Goal: Task Accomplishment & Management: Manage account settings

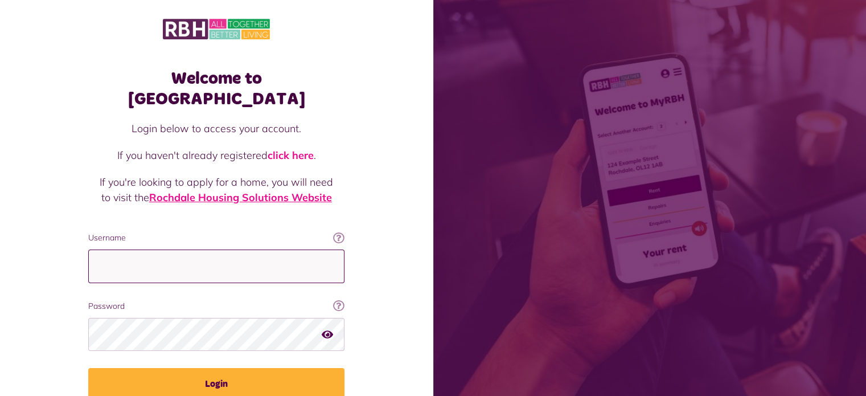
type input "**********"
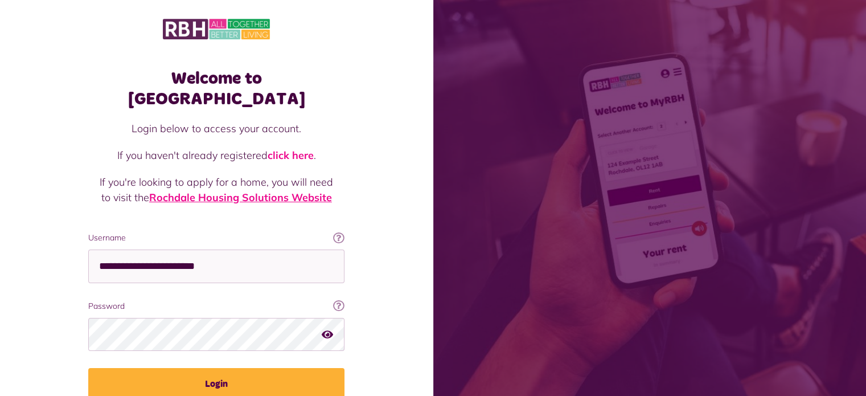
click at [281, 191] on link "Rochdale Housing Solutions Website" at bounding box center [240, 197] width 183 height 13
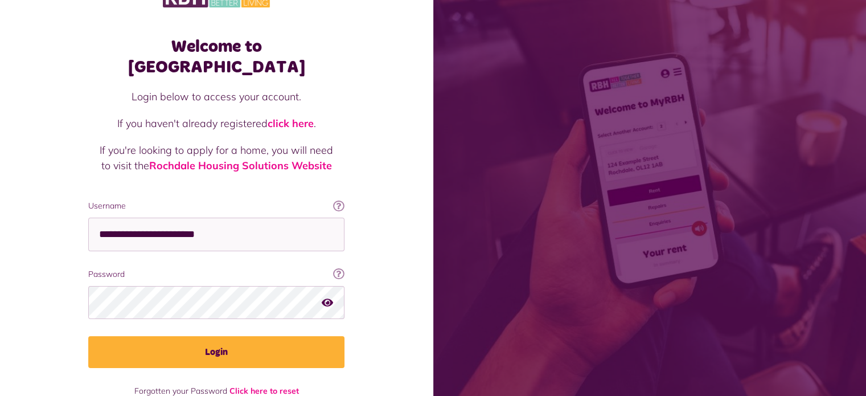
scroll to position [41, 0]
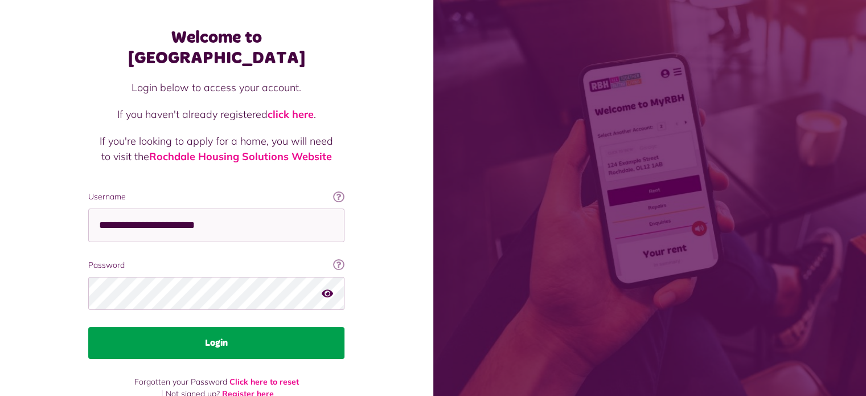
click at [222, 327] on button "Login" at bounding box center [216, 343] width 256 height 32
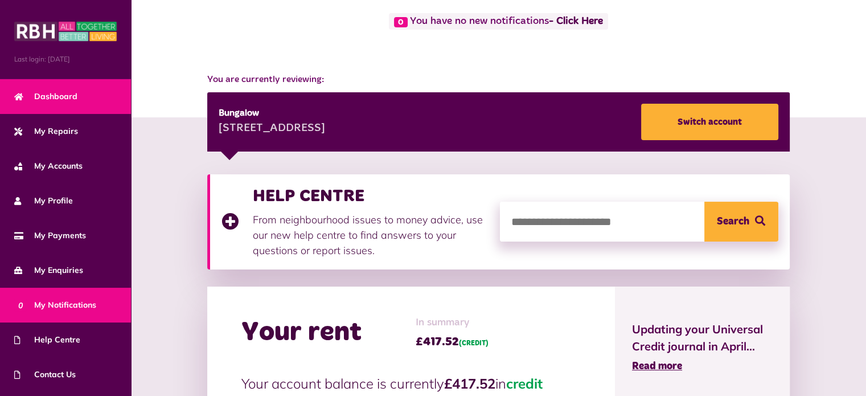
scroll to position [57, 0]
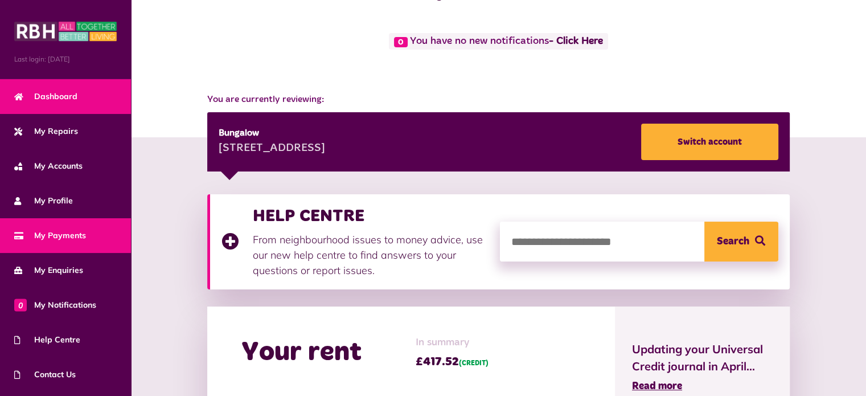
click at [52, 236] on span "My Payments" at bounding box center [50, 235] width 72 height 12
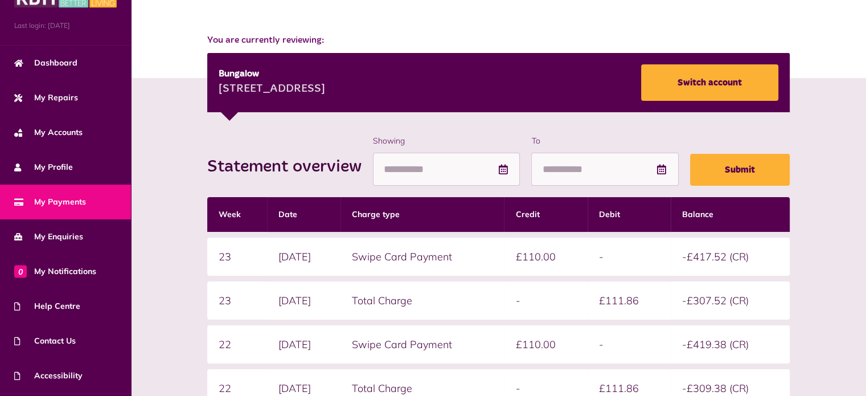
scroll to position [64, 0]
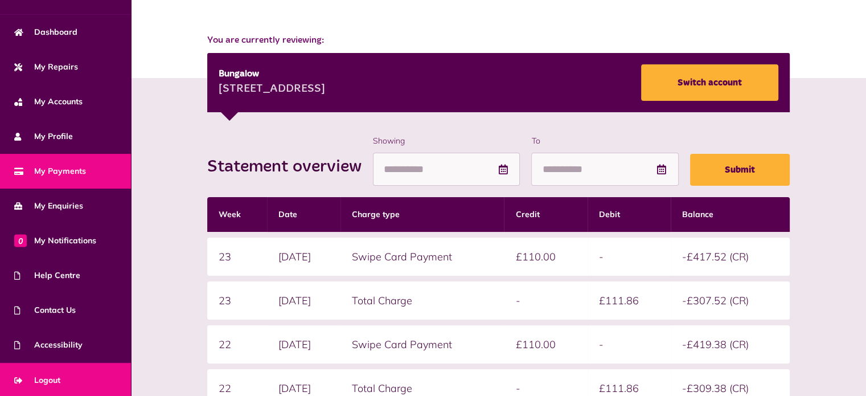
click at [59, 374] on span "Logout" at bounding box center [37, 380] width 46 height 12
